Goal: Transaction & Acquisition: Purchase product/service

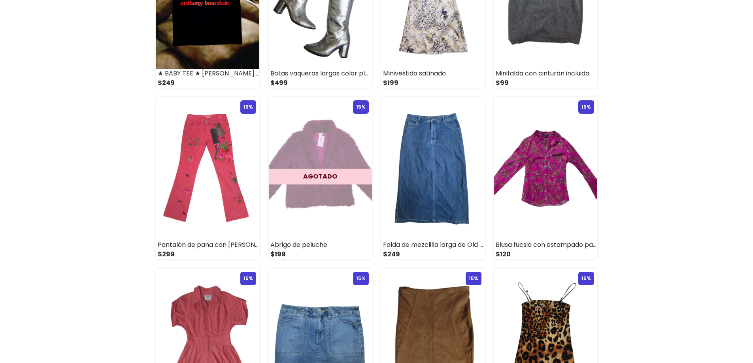
scroll to position [119, 0]
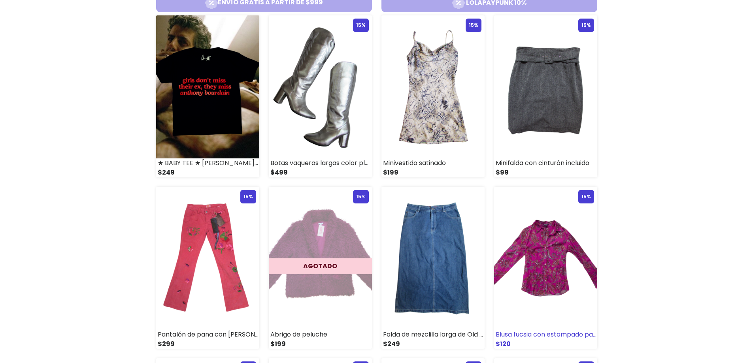
click at [548, 334] on div "Blusa fucsia con estampado paisley" at bounding box center [545, 334] width 103 height 9
